Goal: Register for event/course

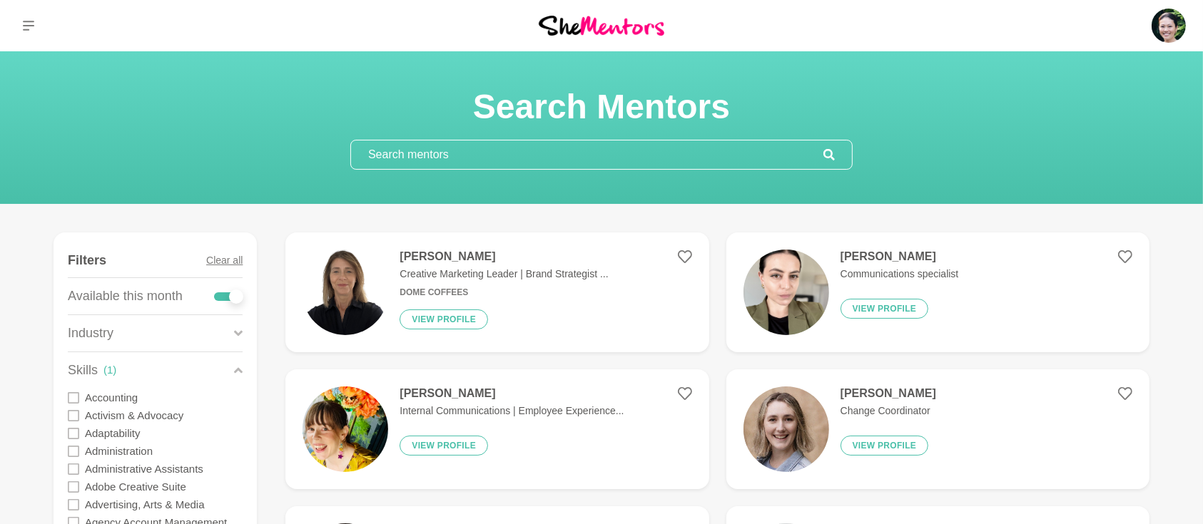
click at [215, 299] on div at bounding box center [228, 296] width 29 height 9
checkbox input "false"
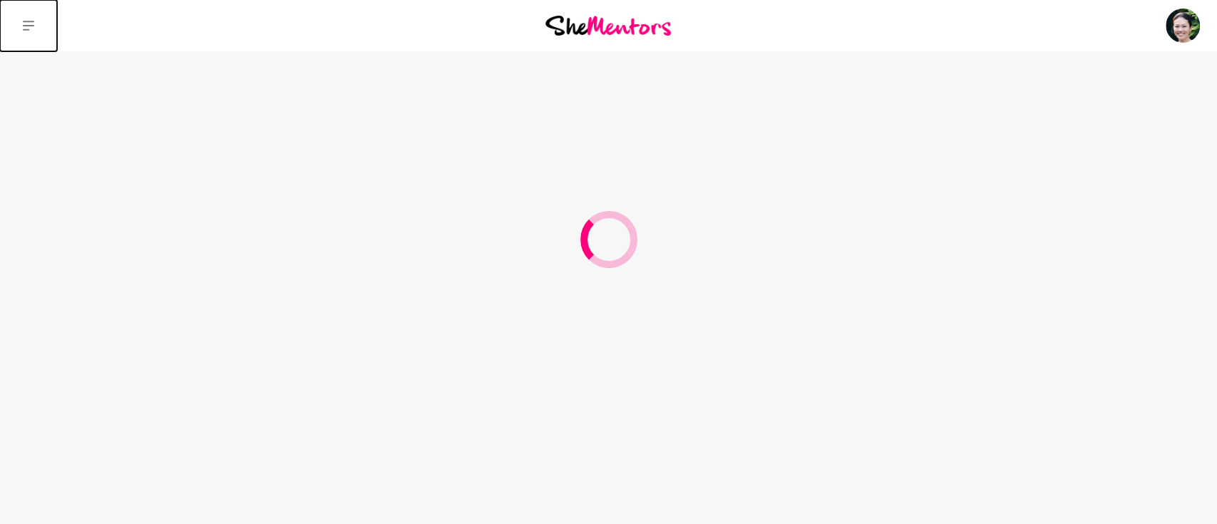
click at [21, 26] on button at bounding box center [28, 25] width 57 height 51
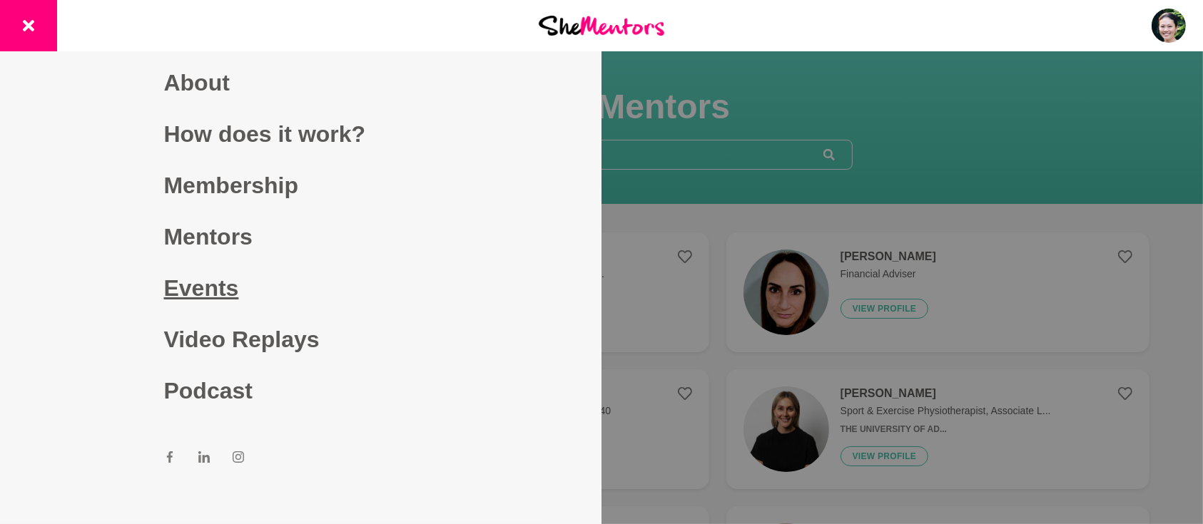
click at [203, 287] on link "Events" at bounding box center [301, 287] width 274 height 51
click at [182, 294] on link "Events" at bounding box center [301, 287] width 274 height 51
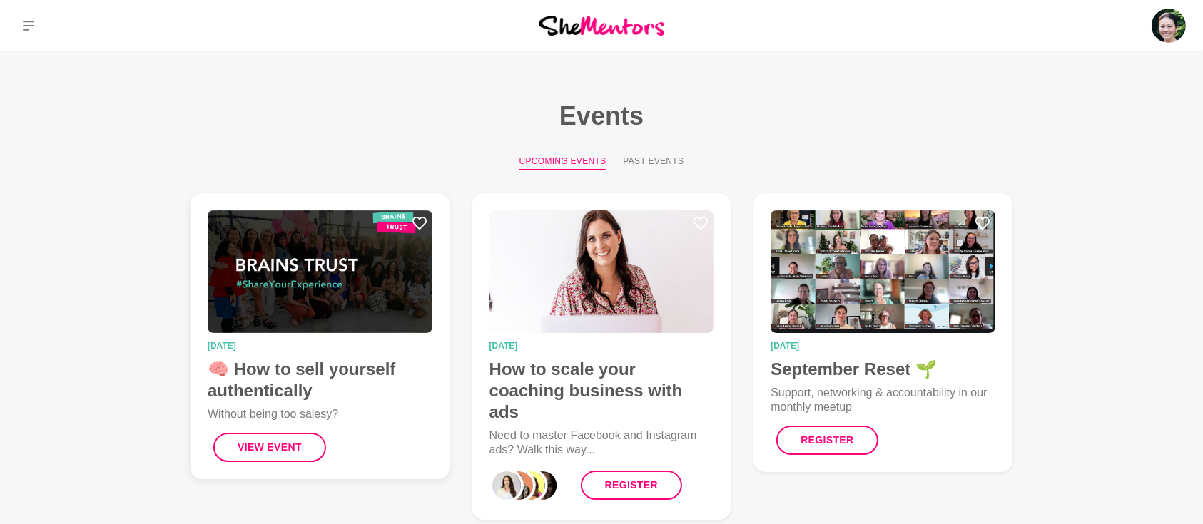
click at [398, 332] on img at bounding box center [320, 271] width 225 height 123
